Goal: Information Seeking & Learning: Learn about a topic

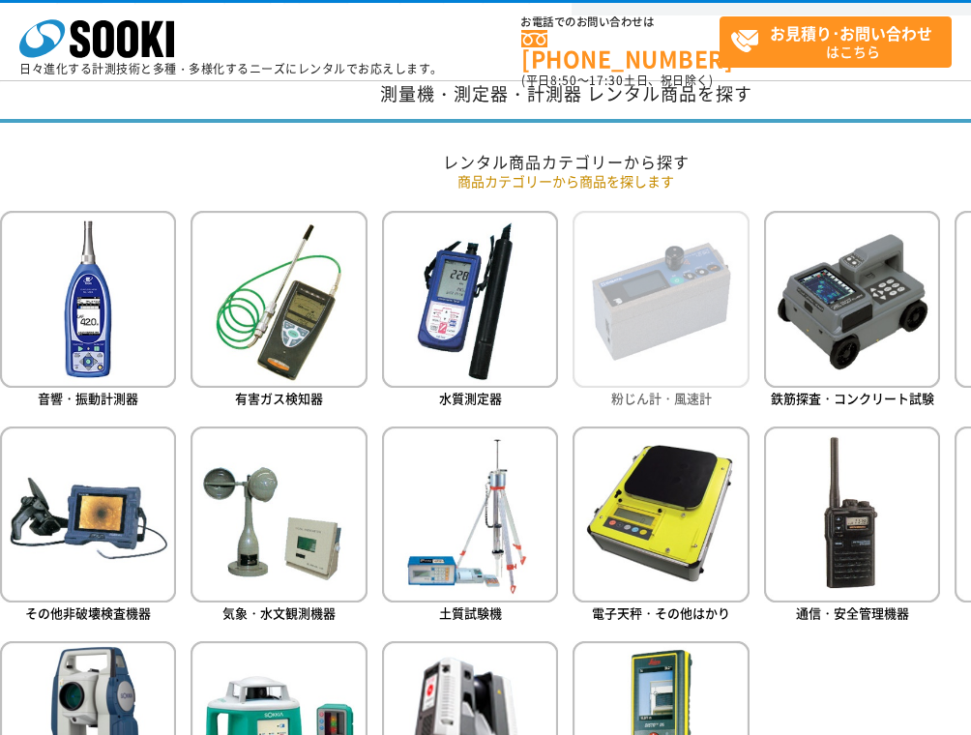
scroll to position [1064, 0]
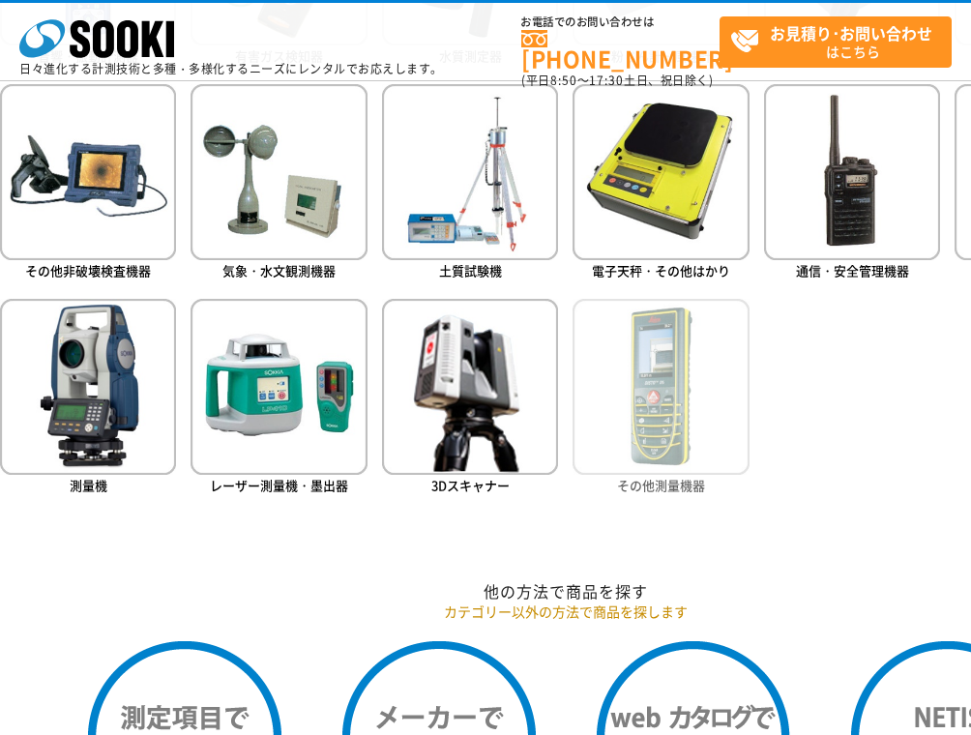
click at [640, 387] on img at bounding box center [661, 387] width 176 height 176
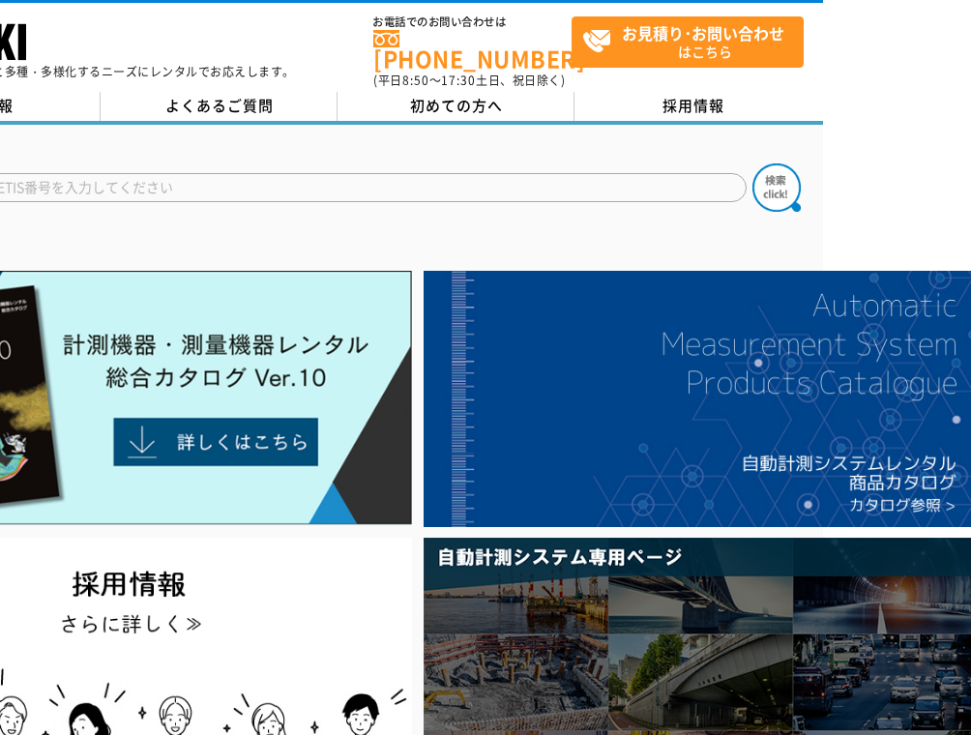
scroll to position [0, 161]
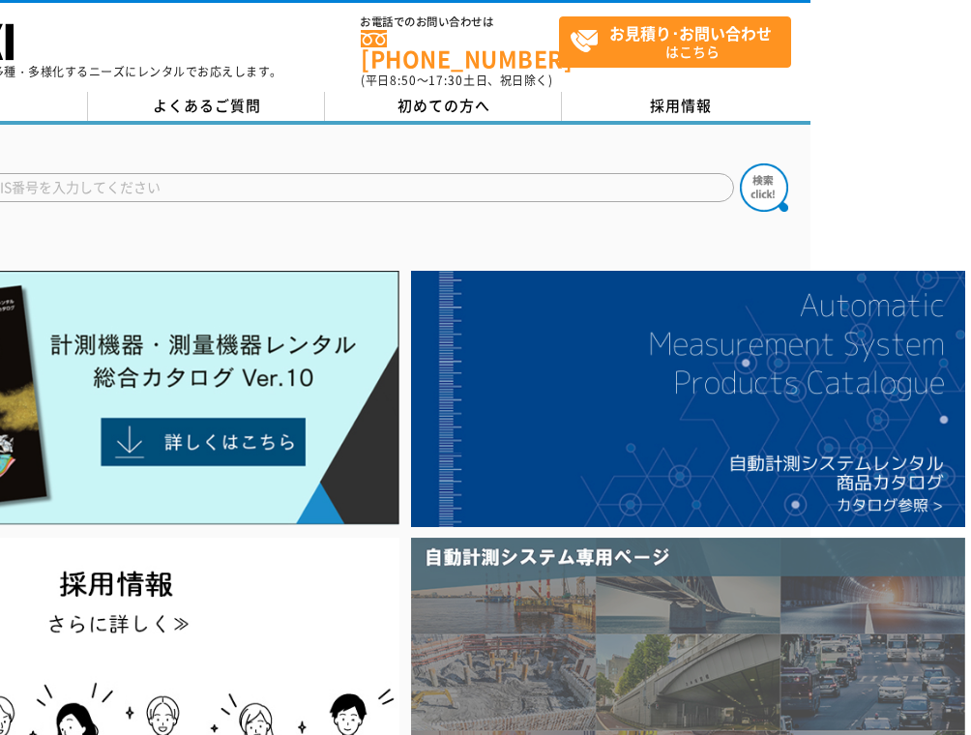
click at [709, 630] on img at bounding box center [688, 682] width 554 height 288
